Goal: Task Accomplishment & Management: Manage account settings

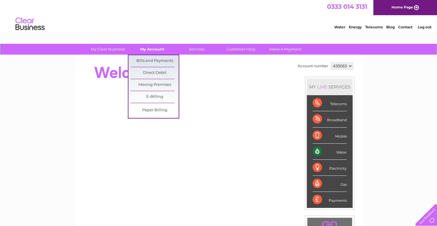
click at [153, 50] on link "My Account" at bounding box center [152, 49] width 48 height 11
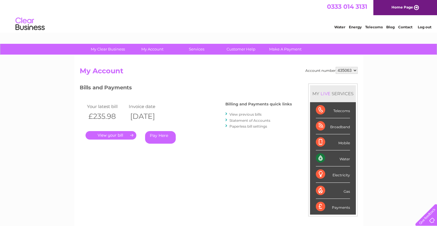
click at [274, 69] on h2 "My Account" at bounding box center [219, 72] width 278 height 11
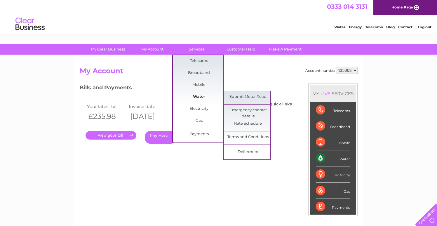
click at [205, 96] on link "Water" at bounding box center [199, 97] width 48 height 12
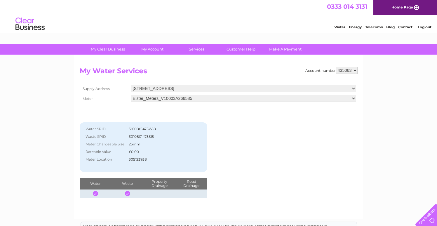
click at [172, 99] on select "Elster_Meters_V10003A266585" at bounding box center [243, 98] width 225 height 7
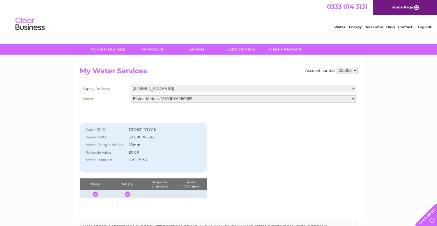
click at [79, 90] on div "Account number 435063 My Water Services Supply Address [STREET_ADDRESS] Meter E…" at bounding box center [218, 137] width 289 height 164
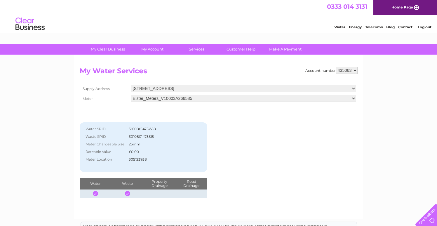
click at [238, 22] on div "Water Energy Telecoms Blog Contact Log out" at bounding box center [218, 24] width 437 height 19
